Goal: Check status: Check status

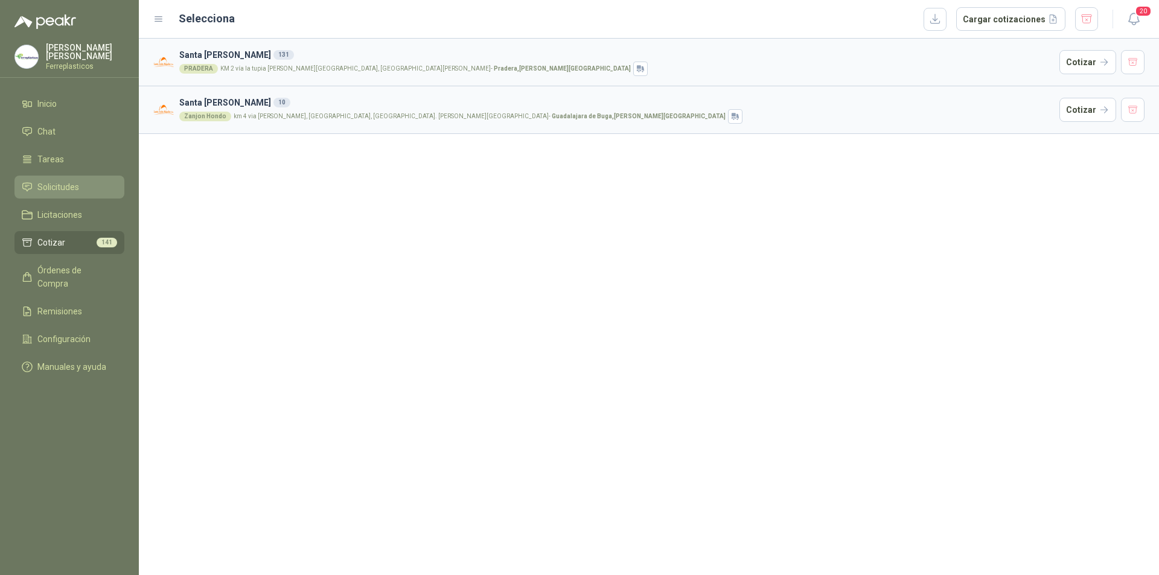
click at [60, 183] on span "Solicitudes" at bounding box center [58, 186] width 42 height 13
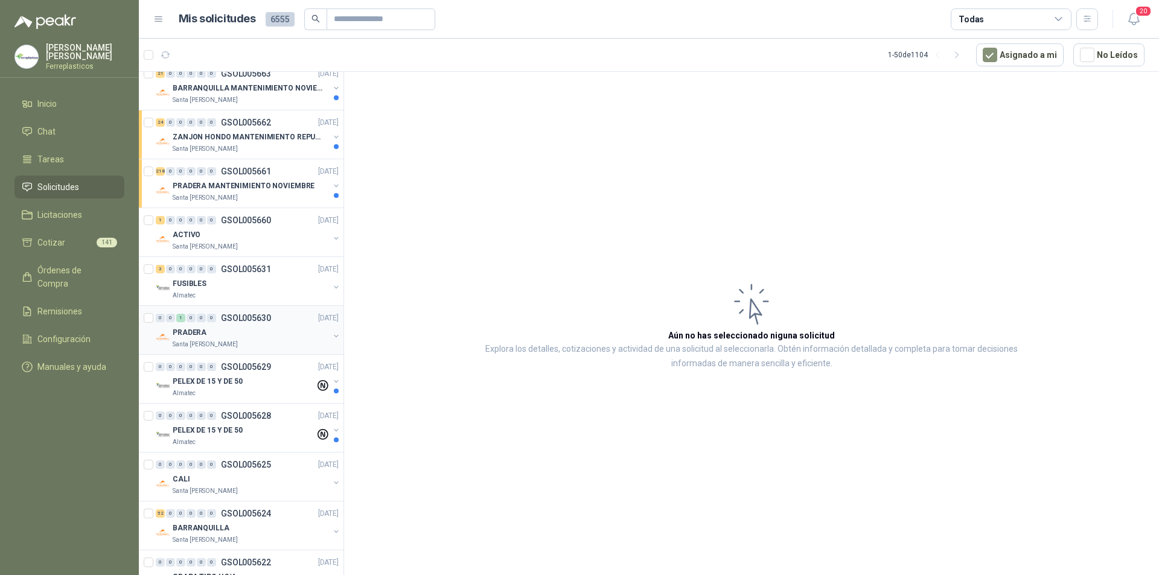
scroll to position [181, 0]
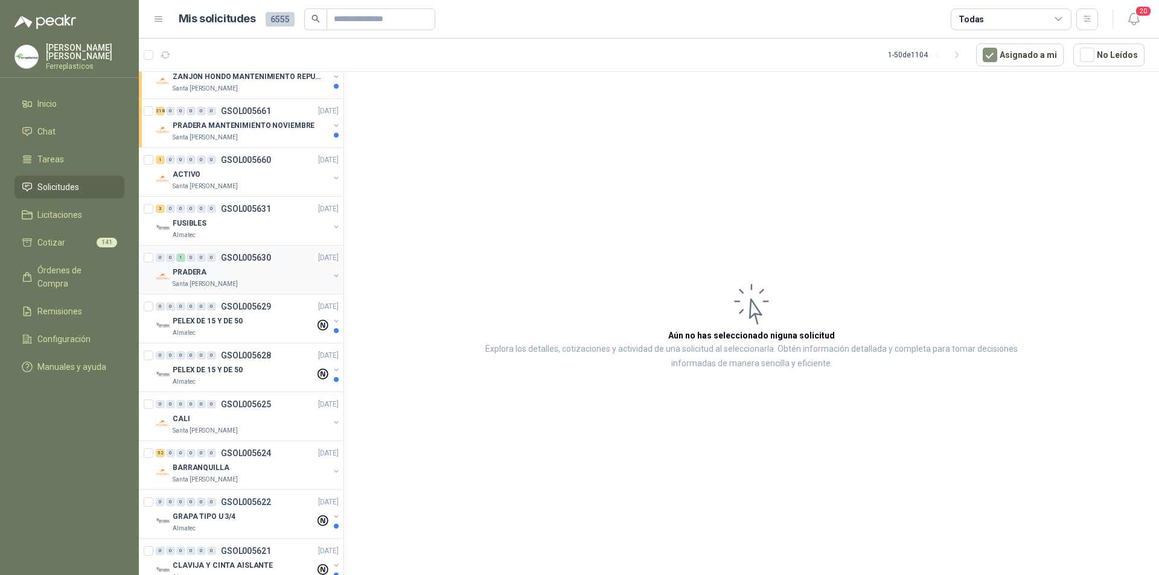
click at [268, 282] on div "Santa [PERSON_NAME]" at bounding box center [251, 284] width 156 height 10
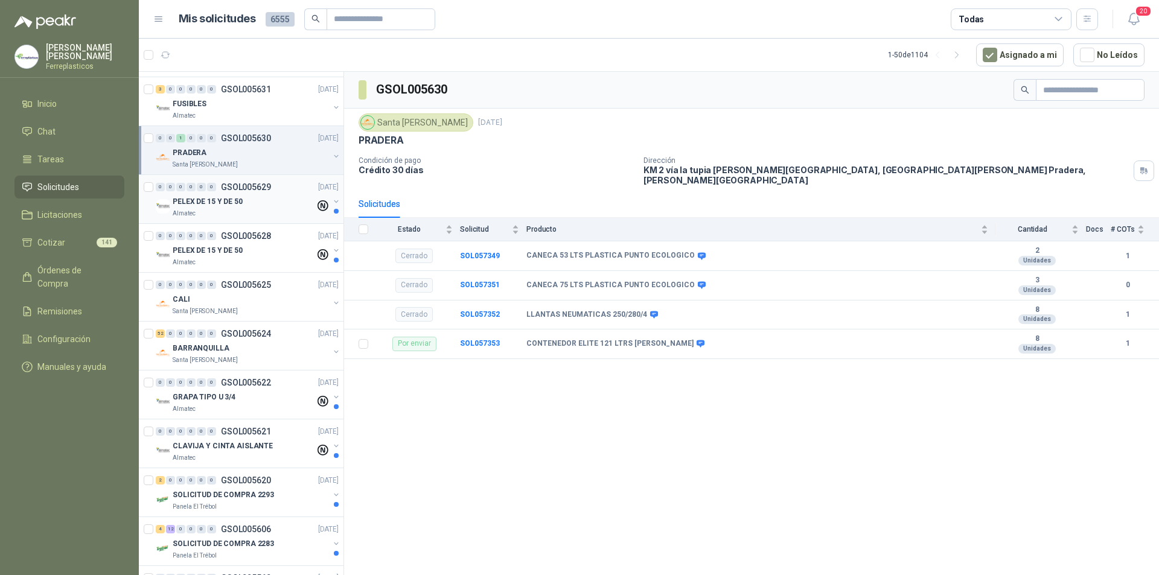
scroll to position [302, 0]
click at [252, 298] on div "CALI" at bounding box center [251, 298] width 156 height 14
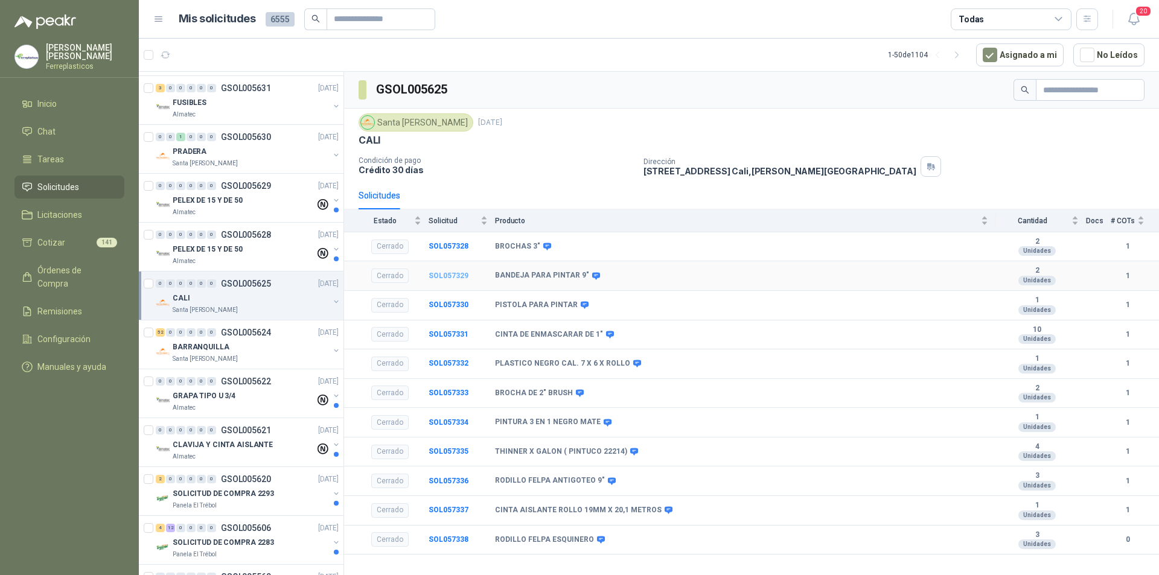
click at [454, 276] on b "SOL057329" at bounding box center [448, 276] width 40 height 8
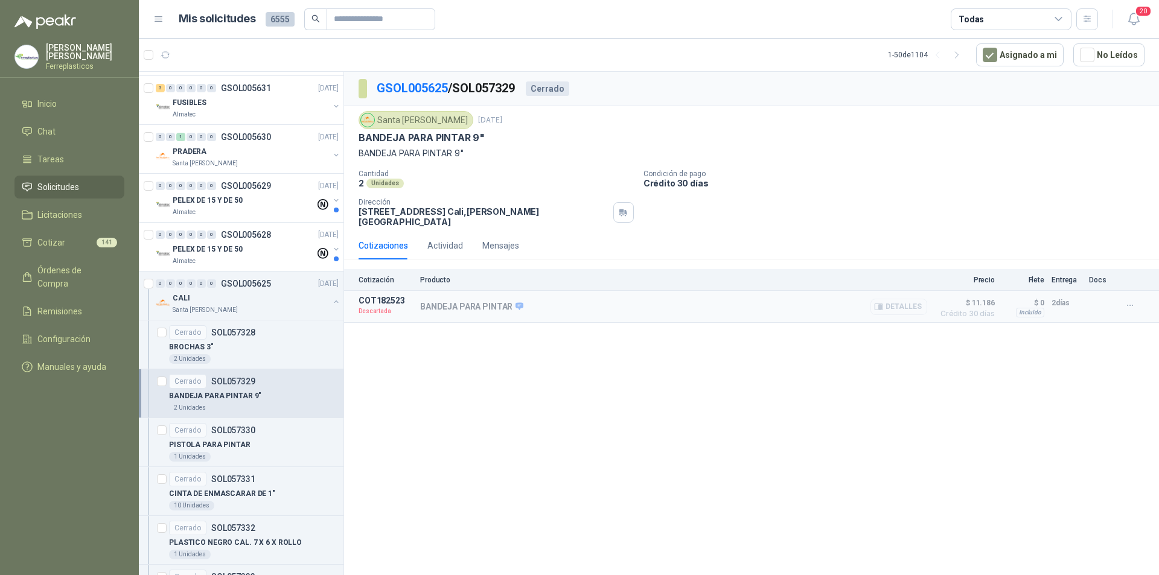
click at [892, 299] on button "Detalles" at bounding box center [898, 307] width 57 height 16
